Goal: Share content: Share content

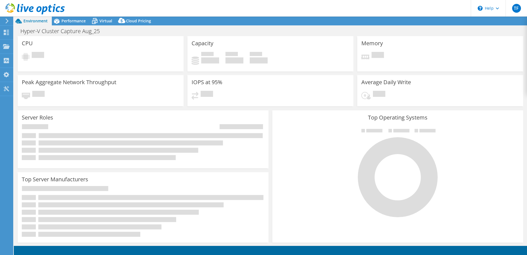
select select "USD"
select select "EULondon"
select select "GBP"
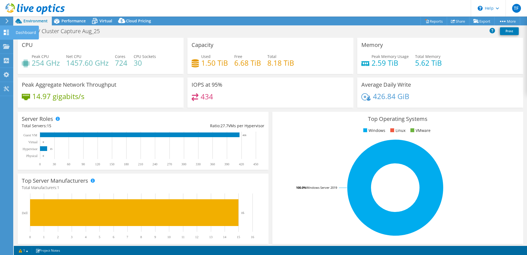
click at [6, 34] on icon at bounding box center [6, 32] width 7 height 5
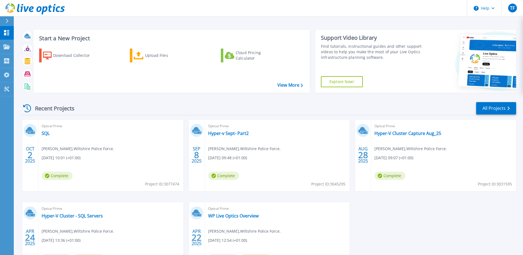
click at [79, 133] on div "Optical Prime SQL Theresa Freestone , Wiltshire Police Force. 10/02/2025, 10:01…" at bounding box center [110, 155] width 145 height 71
click at [132, 172] on div "Optical Prime SQL Theresa Freestone , Wiltshire Police Force. 10/02/2025, 10:01…" at bounding box center [110, 155] width 145 height 71
click at [49, 134] on link "SQL" at bounding box center [46, 133] width 8 height 6
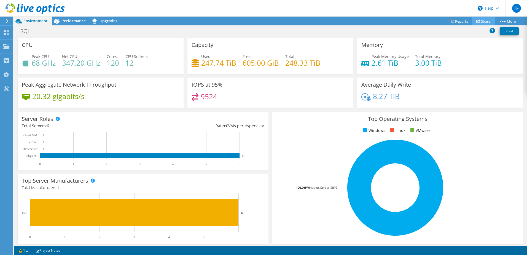
click at [487, 22] on link "Share" at bounding box center [483, 21] width 23 height 9
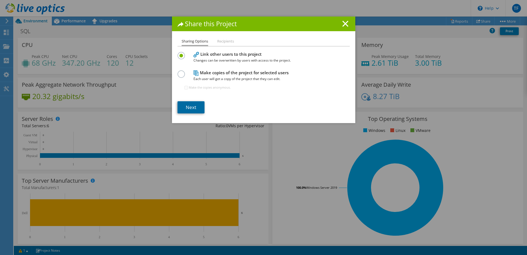
click at [184, 109] on link "Next" at bounding box center [191, 107] width 27 height 12
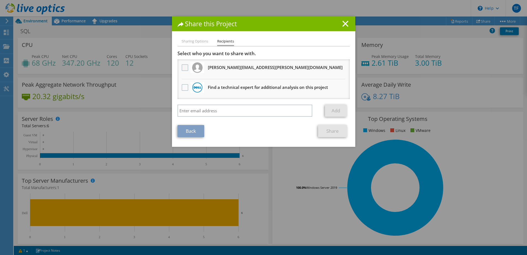
click at [183, 66] on label at bounding box center [186, 67] width 8 height 7
click at [0, 0] on input "checkbox" at bounding box center [0, 0] width 0 height 0
click at [325, 132] on link "Share" at bounding box center [332, 131] width 29 height 12
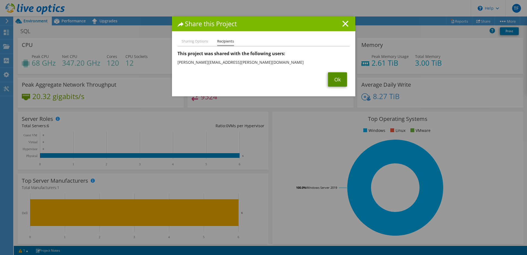
click at [332, 77] on link "Ok" at bounding box center [337, 79] width 19 height 14
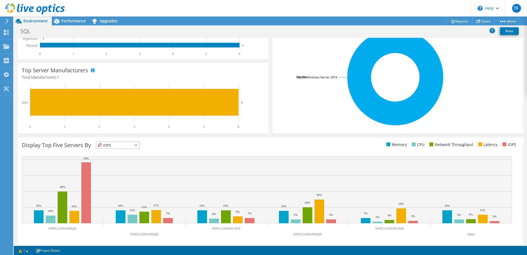
scroll to position [113, 0]
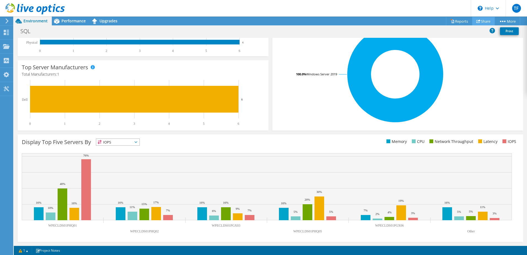
click at [480, 20] on link "Share" at bounding box center [483, 21] width 23 height 9
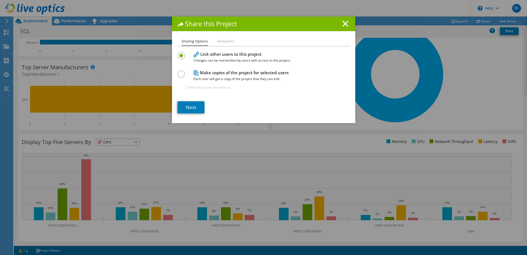
click at [180, 72] on label at bounding box center [183, 70] width 10 height 1
click at [0, 0] on input "radio" at bounding box center [0, 0] width 0 height 0
click at [185, 88] on input "Make the copies anonymous." at bounding box center [187, 88] width 4 height 4
checkbox input "false"
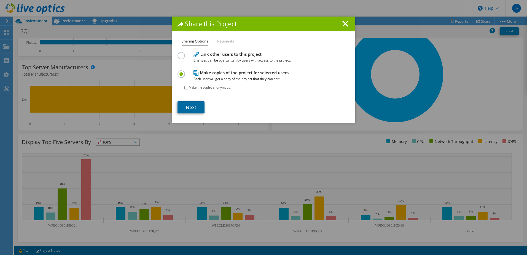
click at [191, 106] on link "Next" at bounding box center [191, 107] width 27 height 12
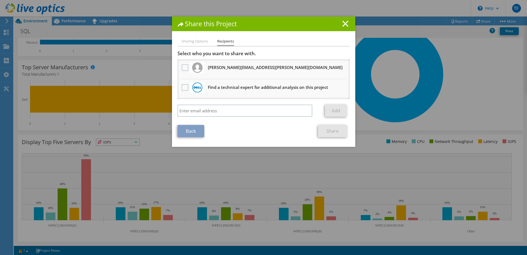
click at [197, 39] on li "Sharing Options" at bounding box center [195, 41] width 26 height 7
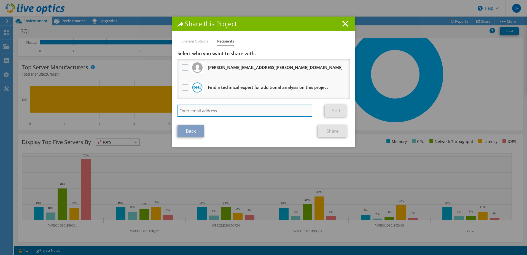
click at [230, 109] on input "search" at bounding box center [245, 111] width 135 height 12
type input "steve.mercieca@wiltshire.police.uk"
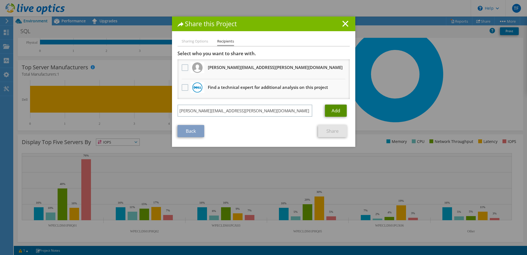
click at [340, 110] on link "Add" at bounding box center [336, 111] width 22 height 12
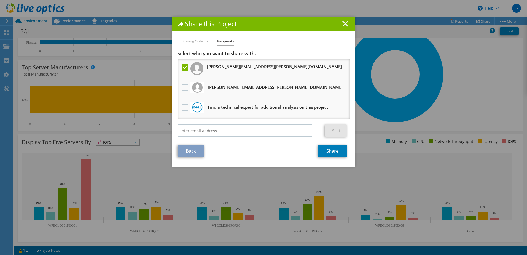
click at [344, 25] on line at bounding box center [346, 24] width 6 height 6
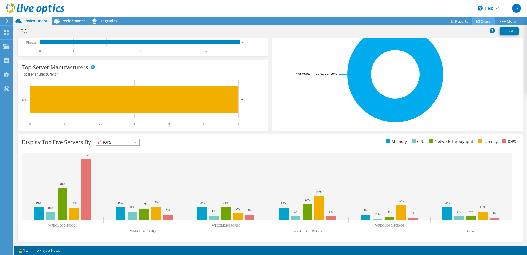
click at [485, 20] on link "Share" at bounding box center [483, 21] width 23 height 9
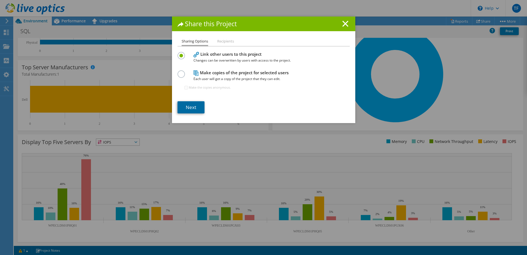
click at [191, 110] on link "Next" at bounding box center [191, 107] width 27 height 12
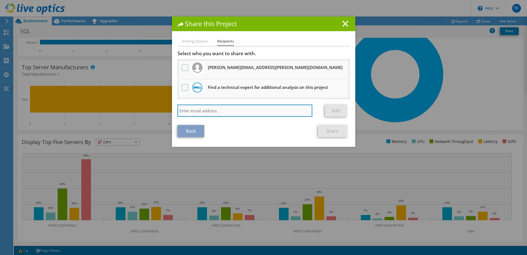
click at [234, 109] on input "search" at bounding box center [245, 111] width 135 height 12
type input "steve.mercieca@wiltshire.police.uk"
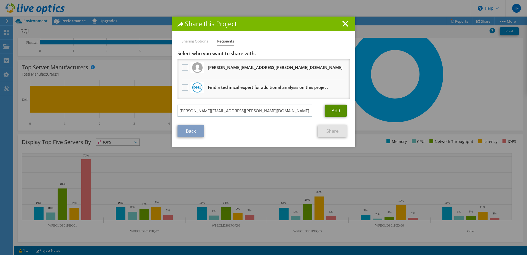
click at [341, 112] on link "Add" at bounding box center [336, 111] width 22 height 12
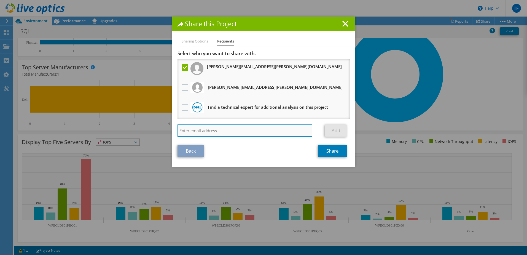
click at [242, 129] on input "search" at bounding box center [245, 130] width 135 height 12
type input "julie.seddon@wiltshire.police.uk"
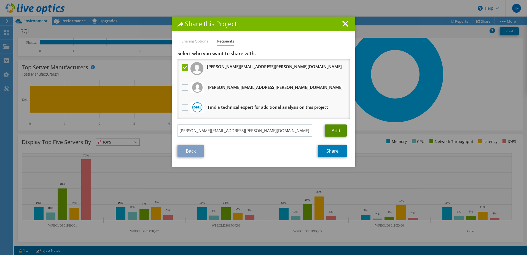
click at [336, 131] on link "Add" at bounding box center [336, 130] width 22 height 12
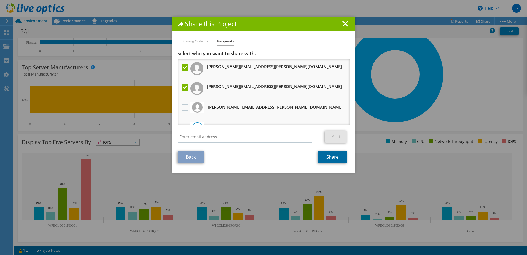
click at [323, 157] on link "Share" at bounding box center [332, 157] width 29 height 12
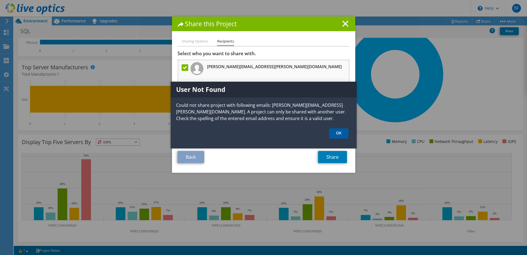
click at [339, 133] on link "OK" at bounding box center [338, 133] width 19 height 10
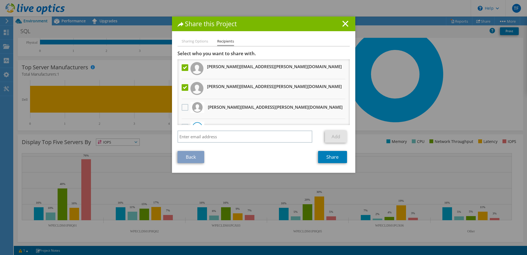
click at [182, 68] on label at bounding box center [186, 67] width 8 height 7
click at [0, 0] on input "checkbox" at bounding box center [0, 0] width 0 height 0
click at [323, 156] on link "Share" at bounding box center [332, 157] width 29 height 12
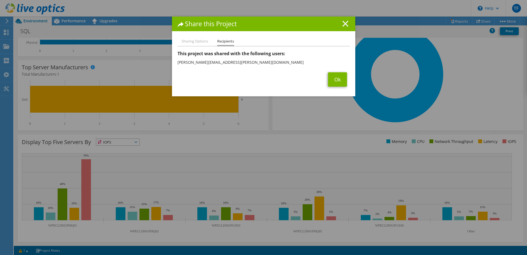
click at [343, 26] on icon at bounding box center [346, 24] width 6 height 6
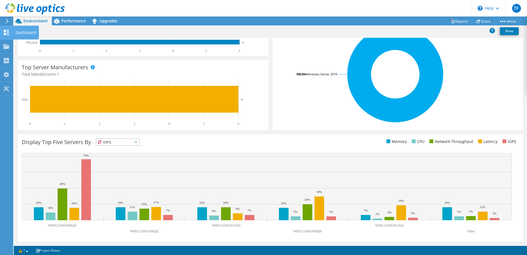
click at [7, 33] on use at bounding box center [6, 32] width 5 height 5
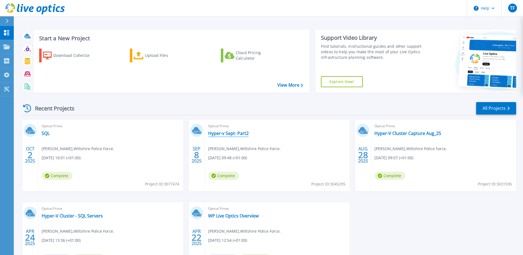
click at [231, 134] on link "Hyper-v Sept- Part2" at bounding box center [228, 133] width 41 height 6
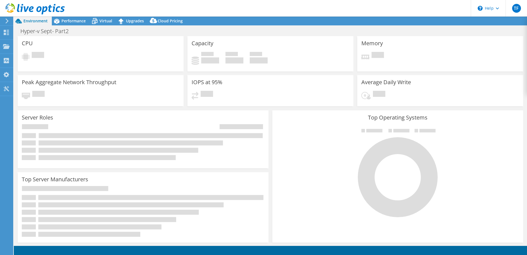
select select "USD"
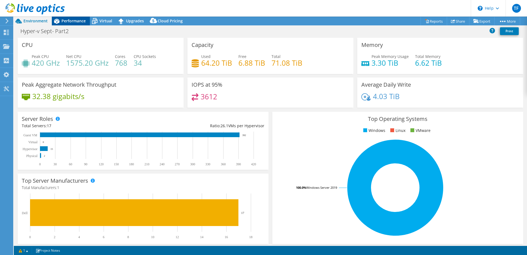
click at [78, 21] on span "Performance" at bounding box center [74, 20] width 24 height 5
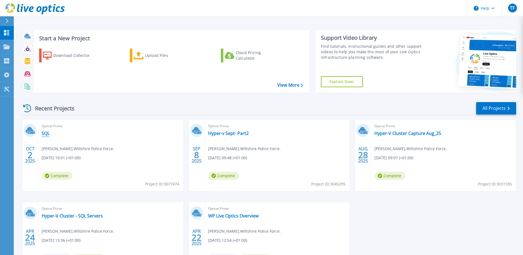
click at [45, 134] on link "SQL" at bounding box center [46, 133] width 8 height 6
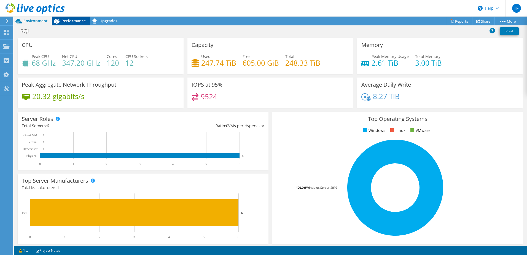
click at [63, 23] on span "Performance" at bounding box center [74, 20] width 24 height 5
